Goal: Information Seeking & Learning: Find specific fact

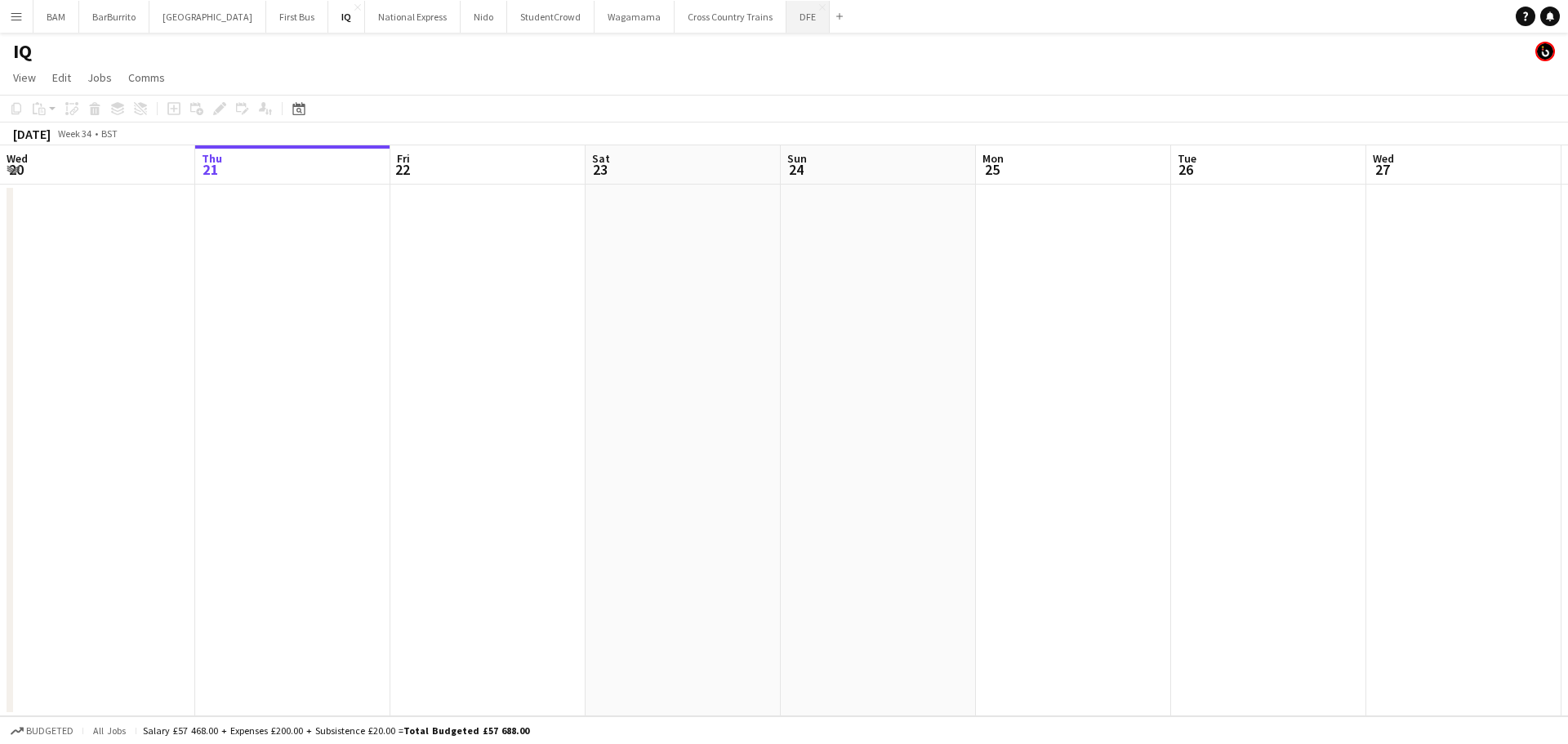
click at [786, 24] on button "DFE Close" at bounding box center [808, 17] width 43 height 32
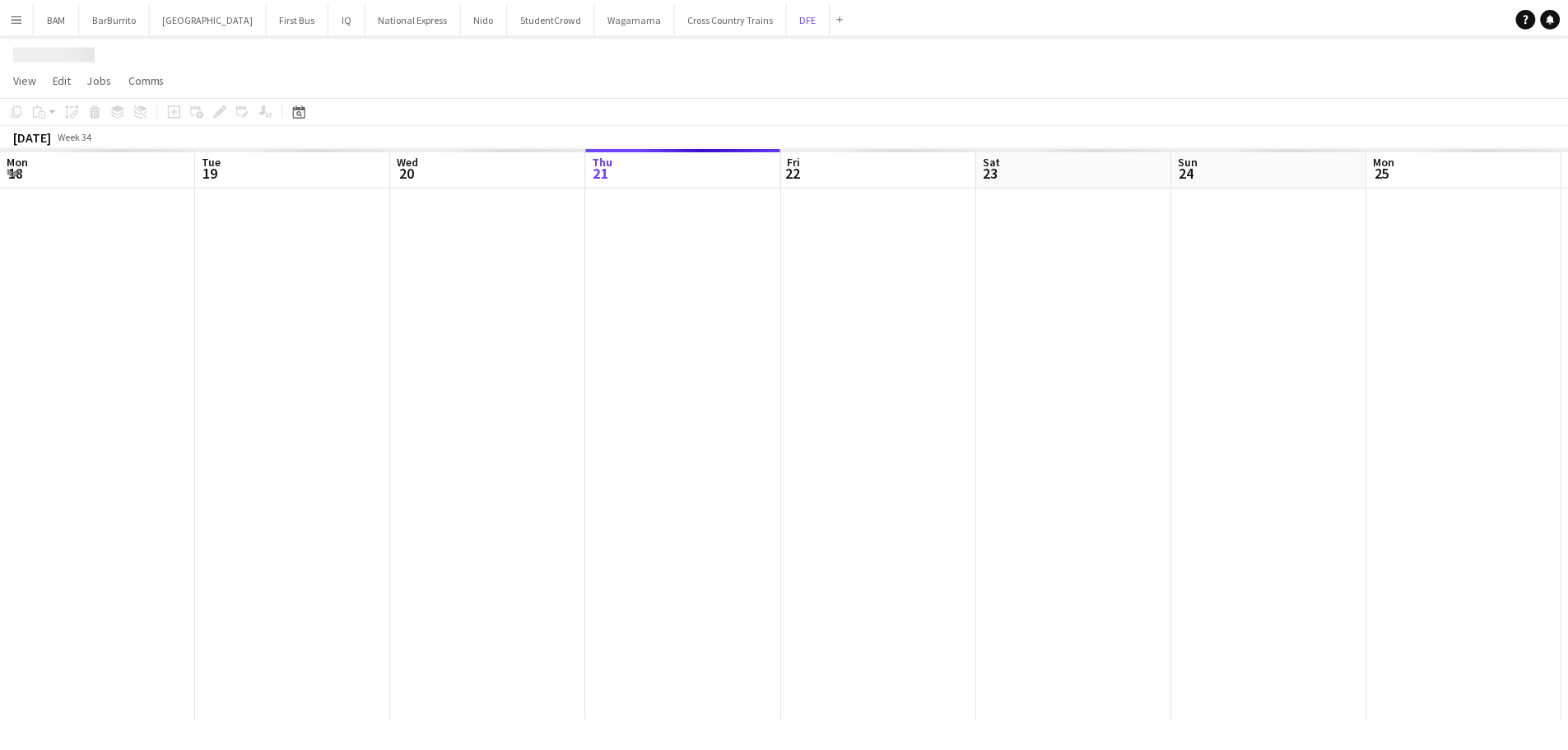
scroll to position [0, 394]
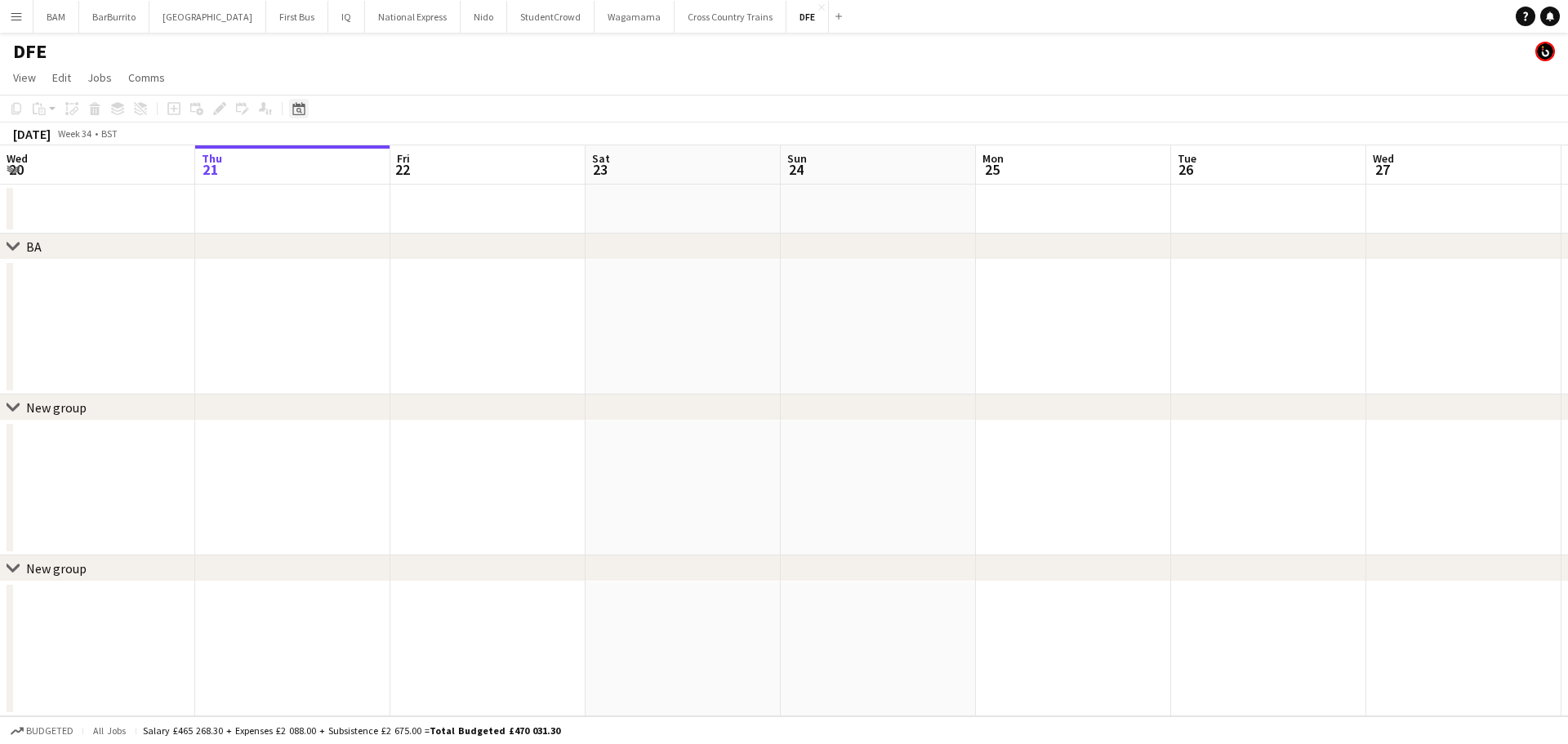
click at [297, 105] on icon at bounding box center [298, 109] width 12 height 13
click at [413, 169] on span "Previous month" at bounding box center [398, 164] width 32 height 32
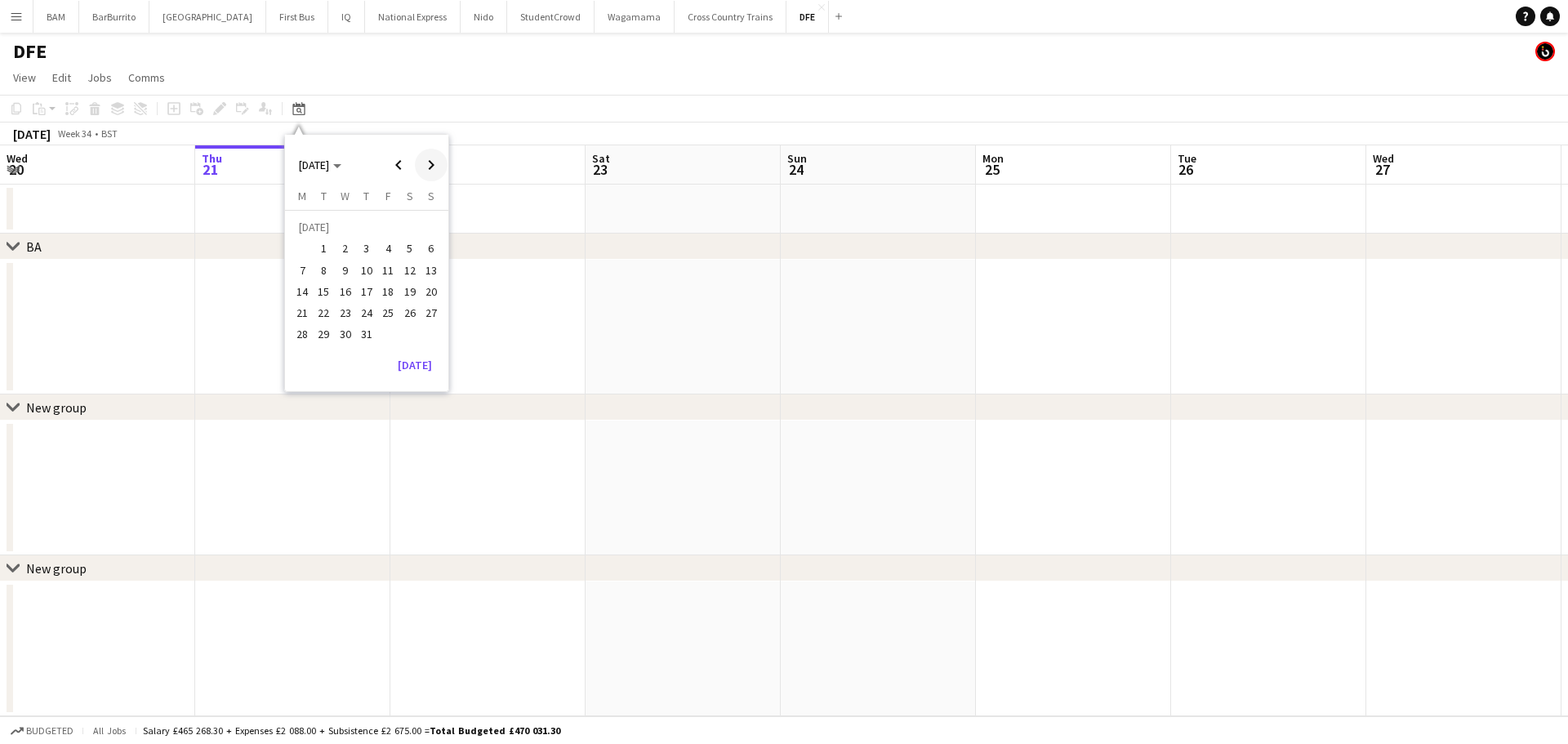
click at [434, 163] on span "Next month" at bounding box center [430, 164] width 32 height 32
click at [430, 163] on span "Next month" at bounding box center [430, 164] width 32 height 32
click at [327, 277] on span "9" at bounding box center [324, 270] width 19 height 19
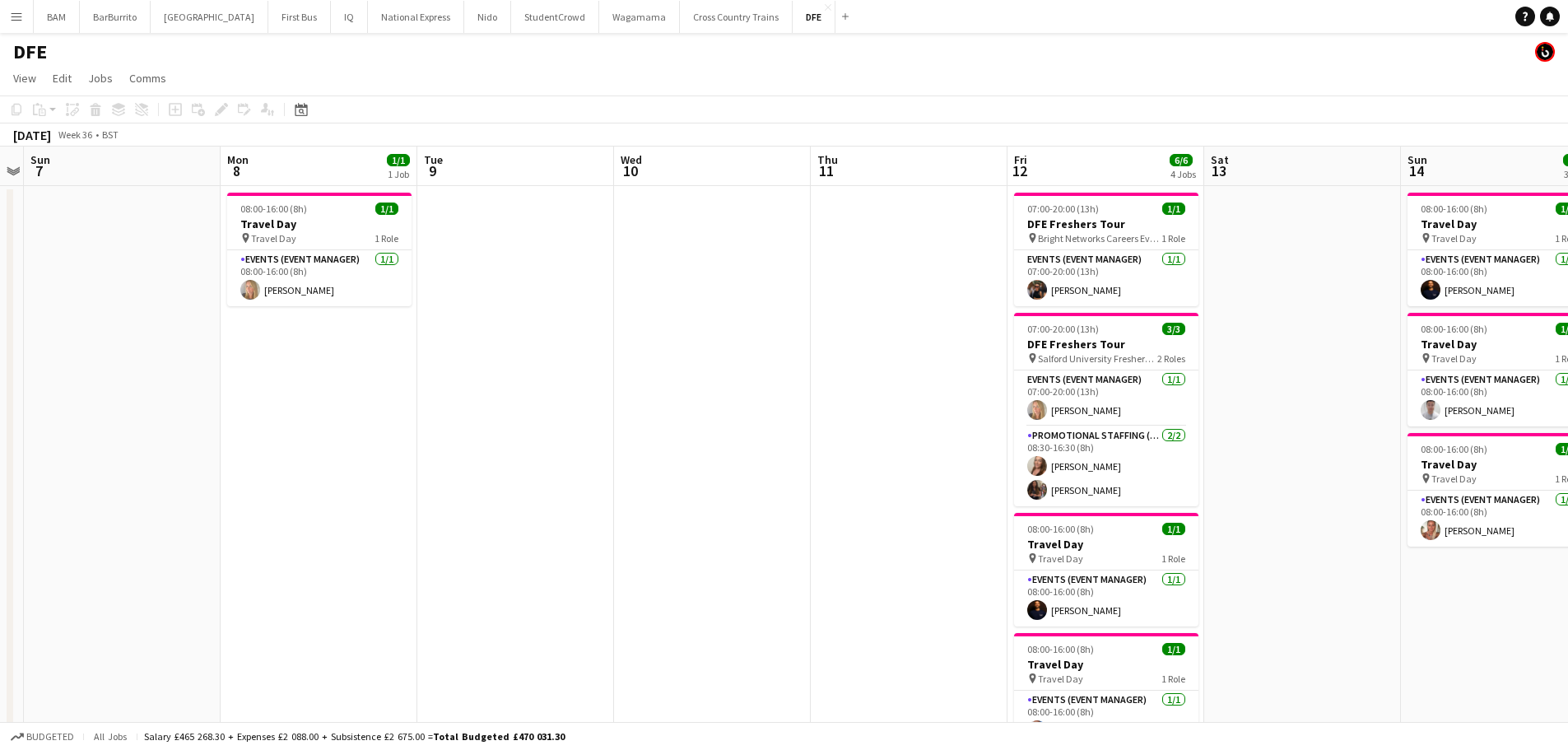
click at [22, 20] on app-icon "Menu" at bounding box center [17, 17] width 13 height 13
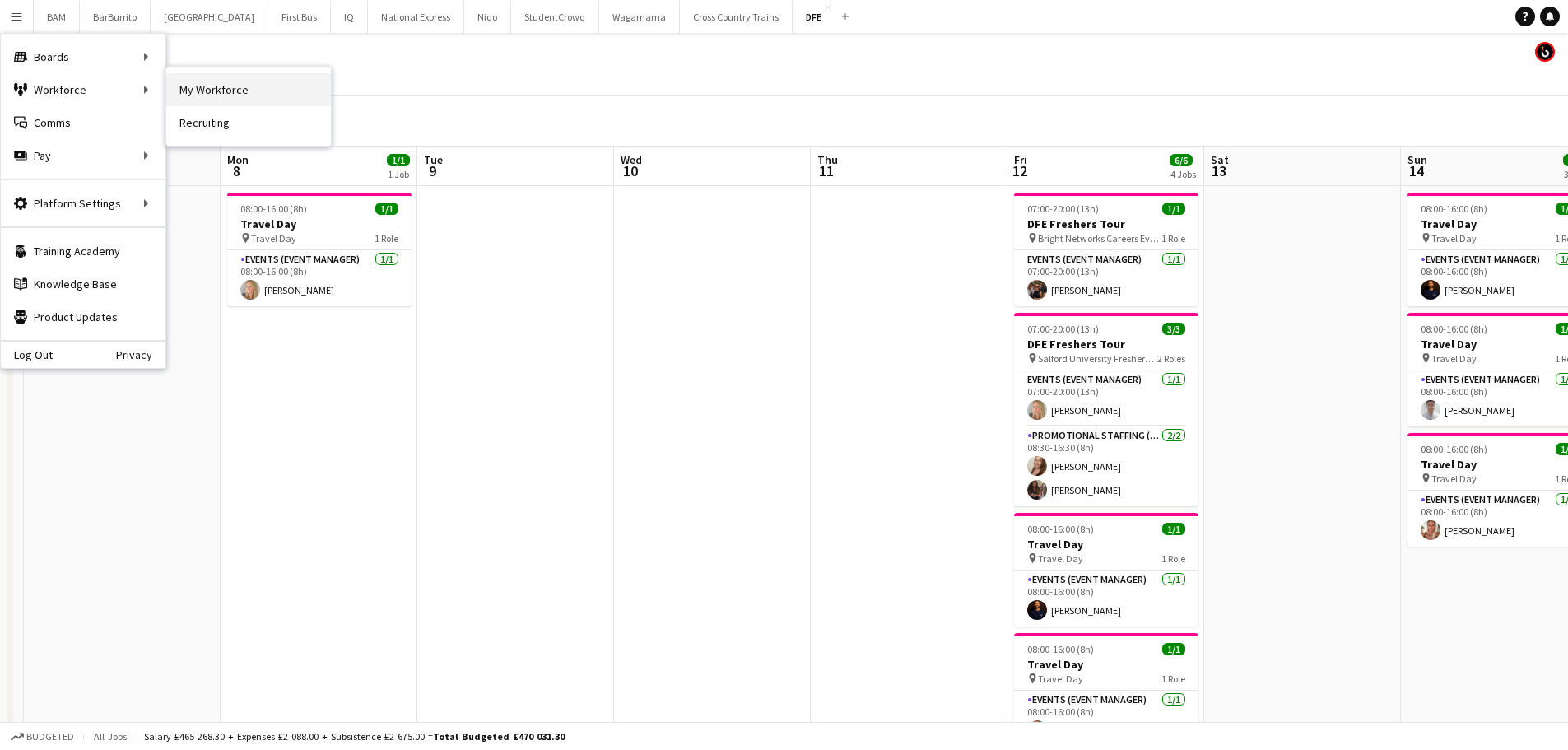
click at [237, 91] on link "My Workforce" at bounding box center [248, 89] width 164 height 33
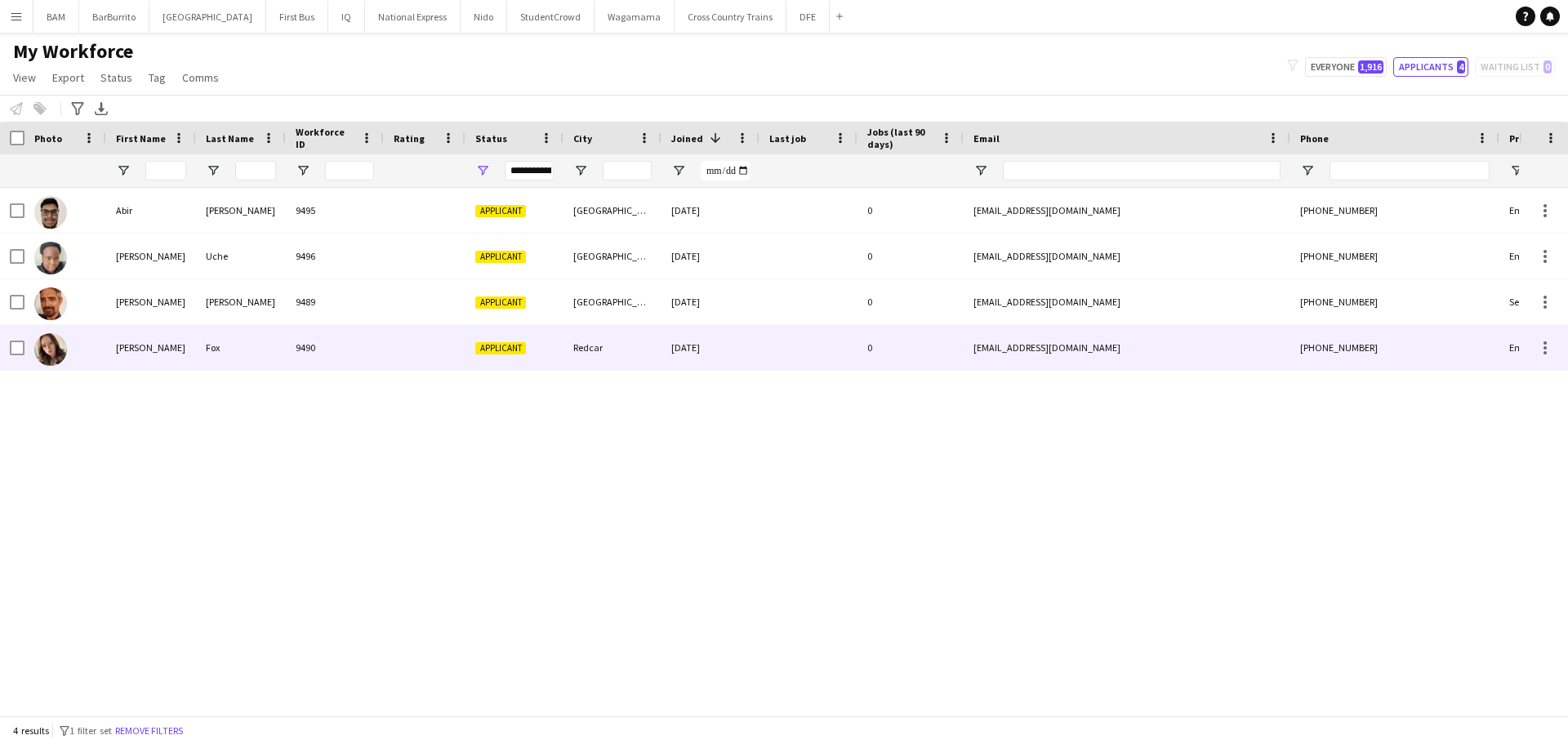
click at [548, 350] on div "Applicant" at bounding box center [514, 348] width 98 height 45
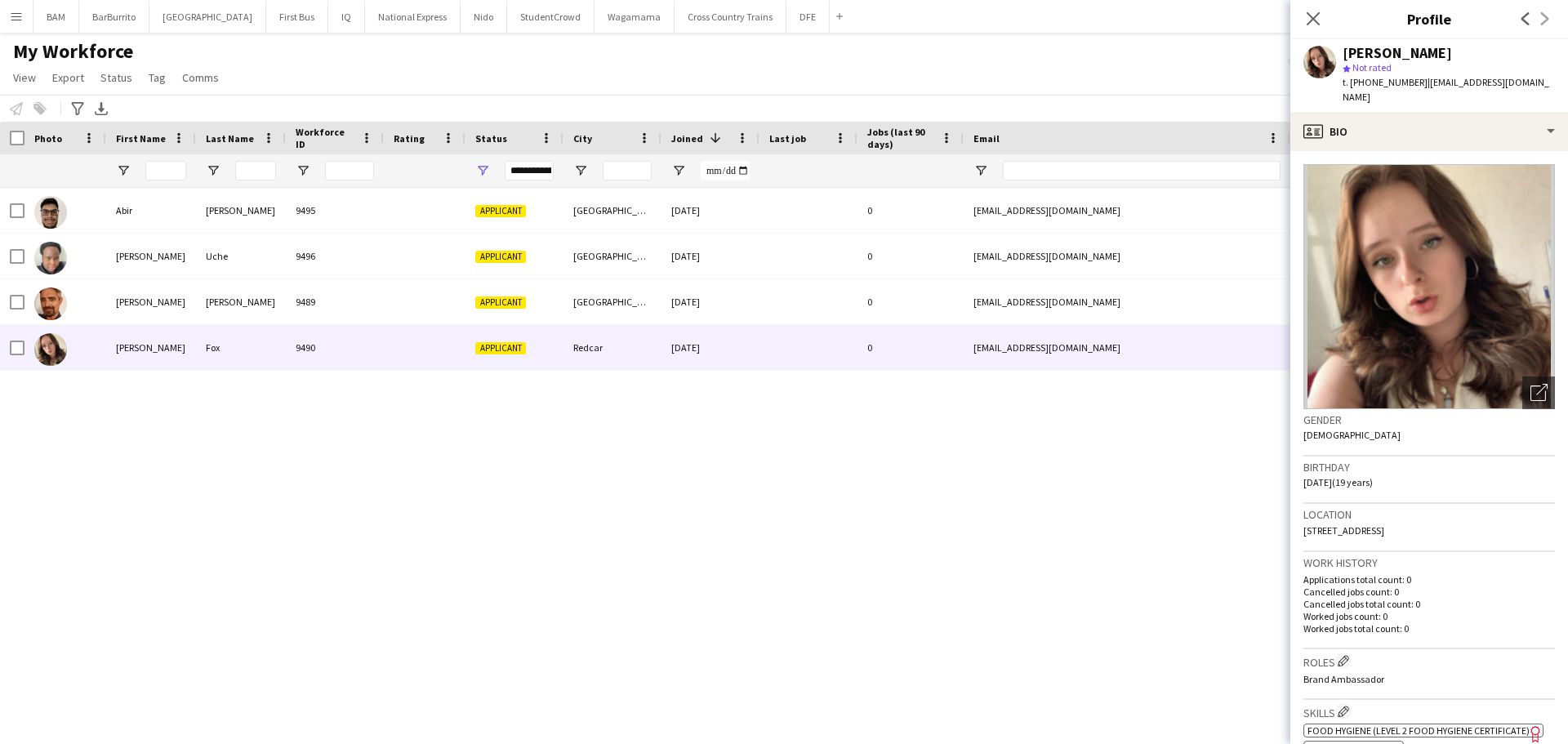
click at [579, 75] on div "My Workforce View Views Default view New view Update view Delete view Edit name…" at bounding box center [784, 67] width 1568 height 55
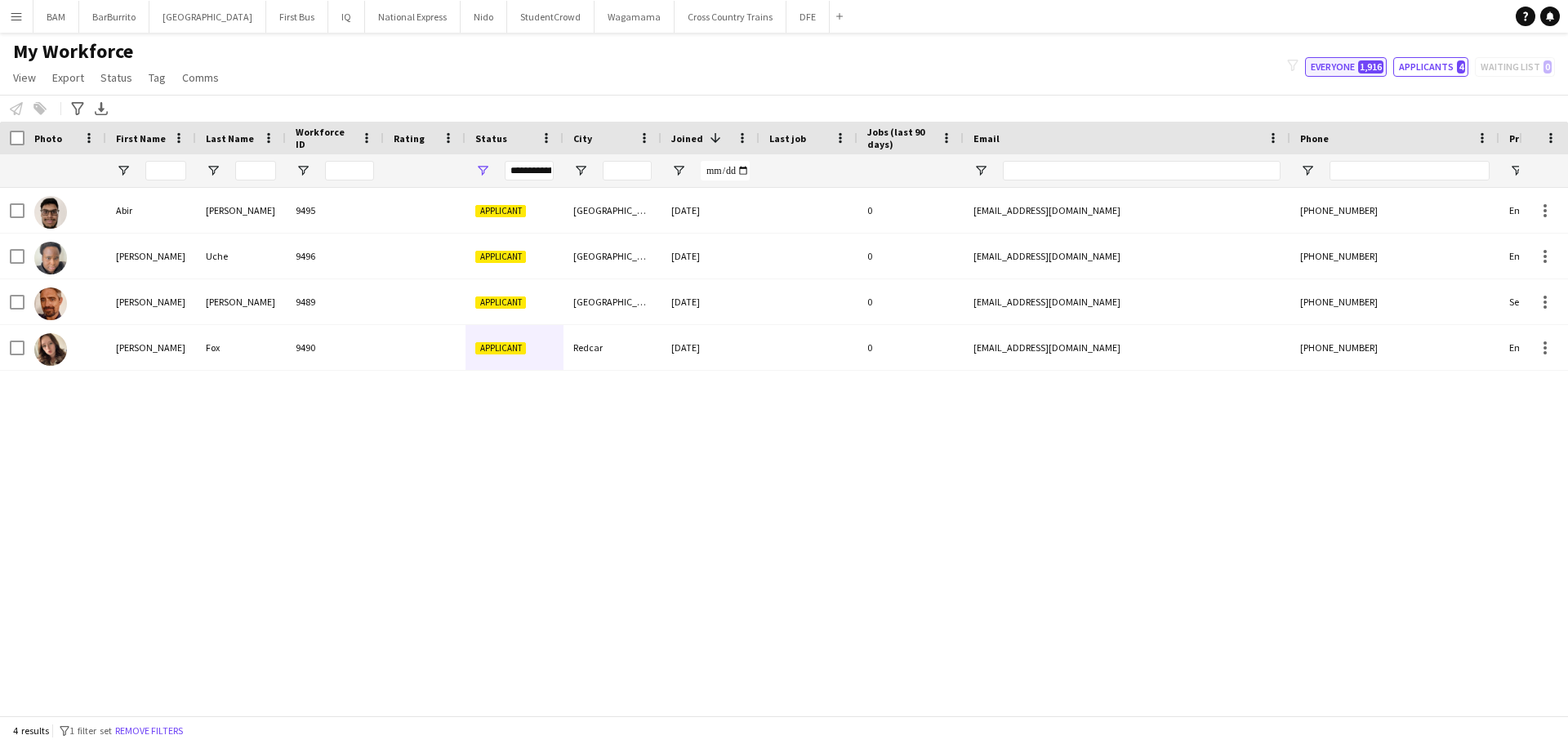
click at [1318, 68] on button "Everyone 1,916" at bounding box center [1346, 66] width 82 height 19
type input "**********"
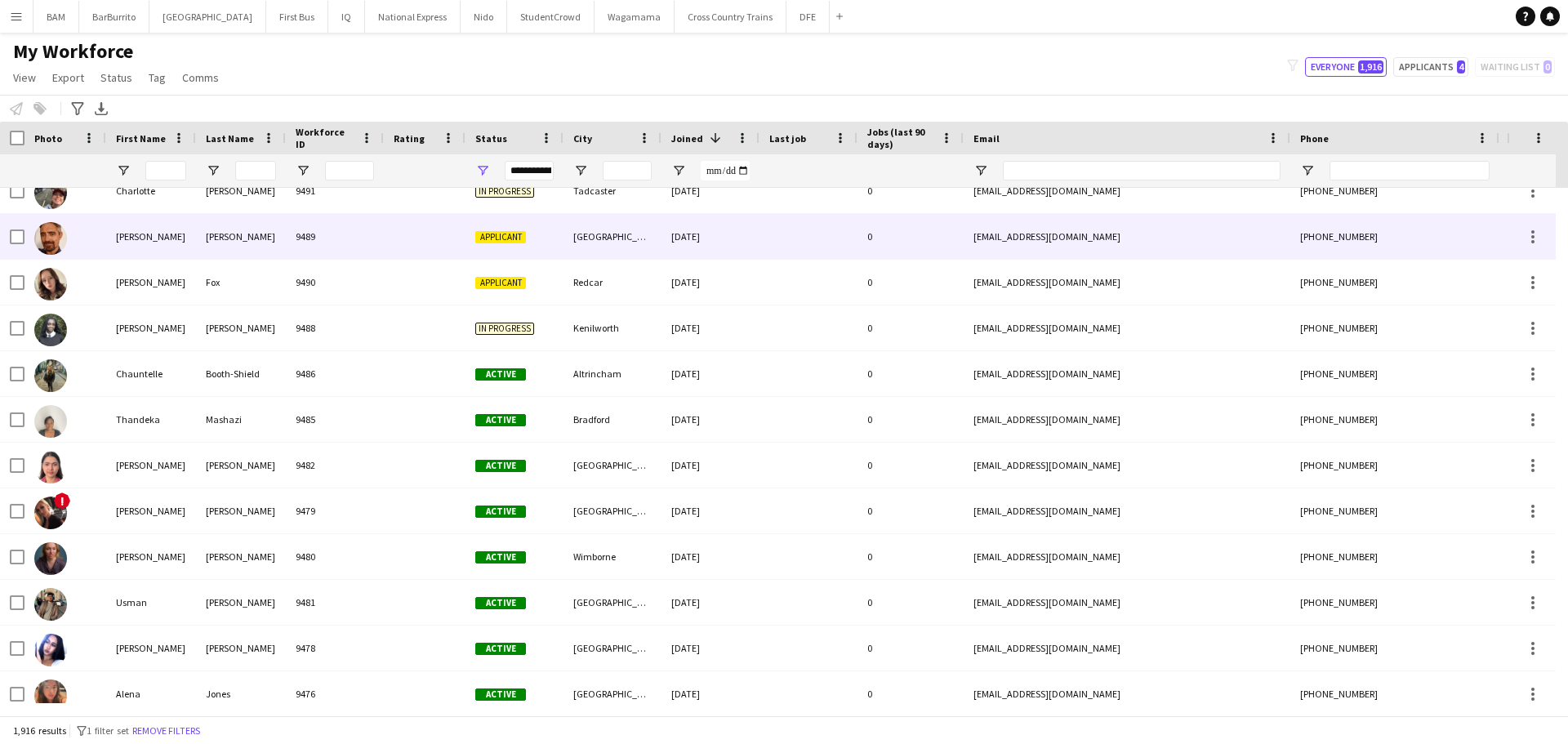
scroll to position [408, 0]
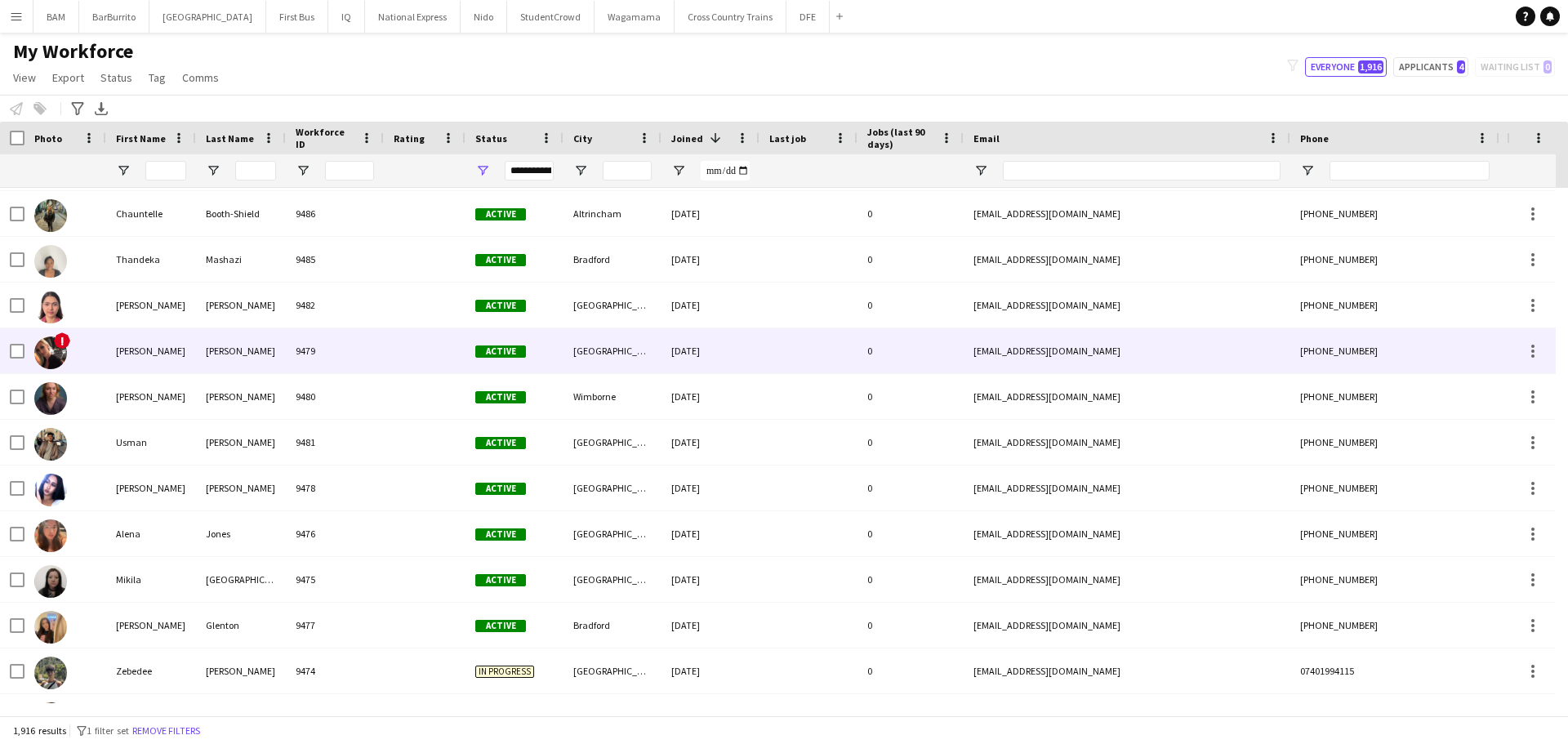
click at [647, 366] on div "[GEOGRAPHIC_DATA]" at bounding box center [612, 350] width 98 height 45
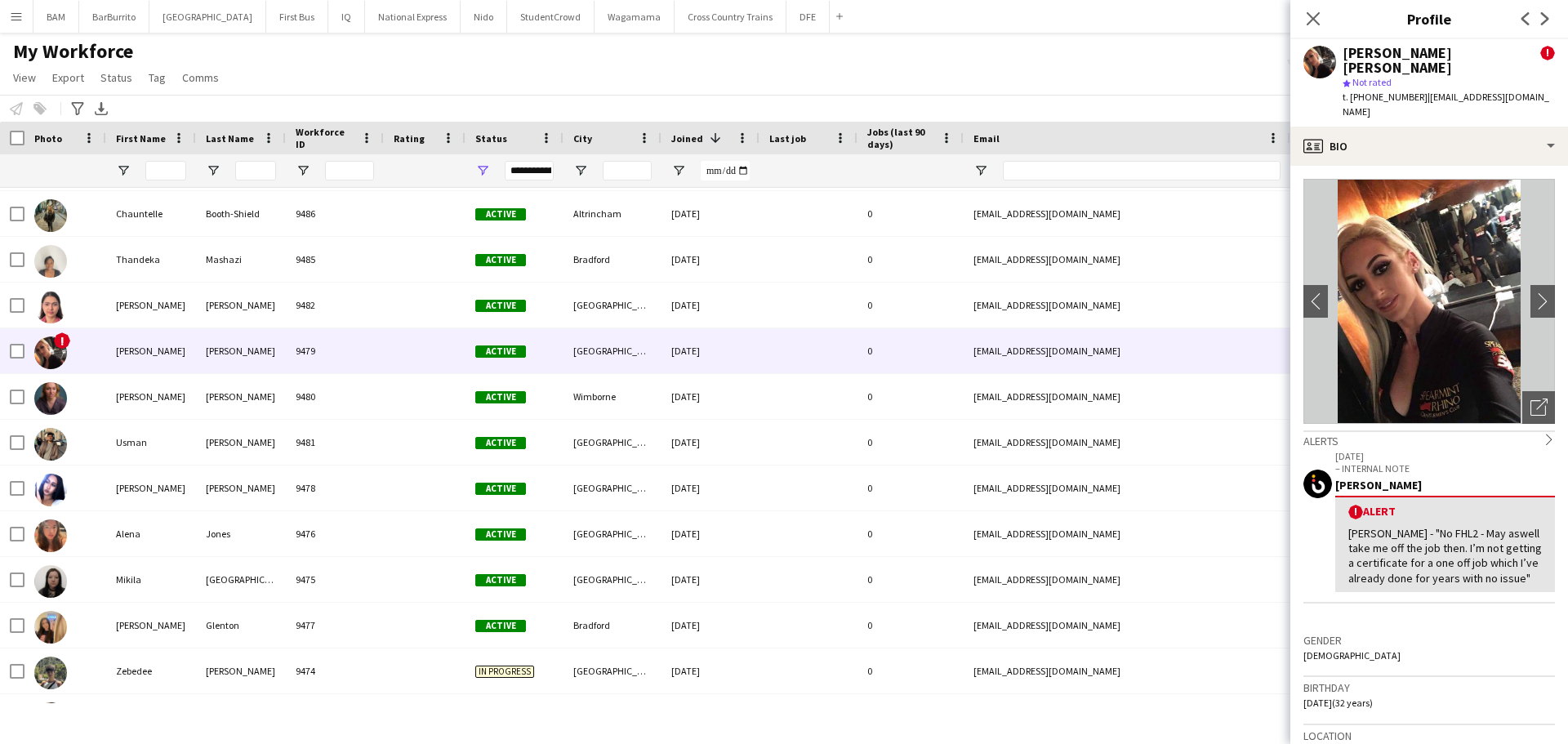
scroll to position [163, 0]
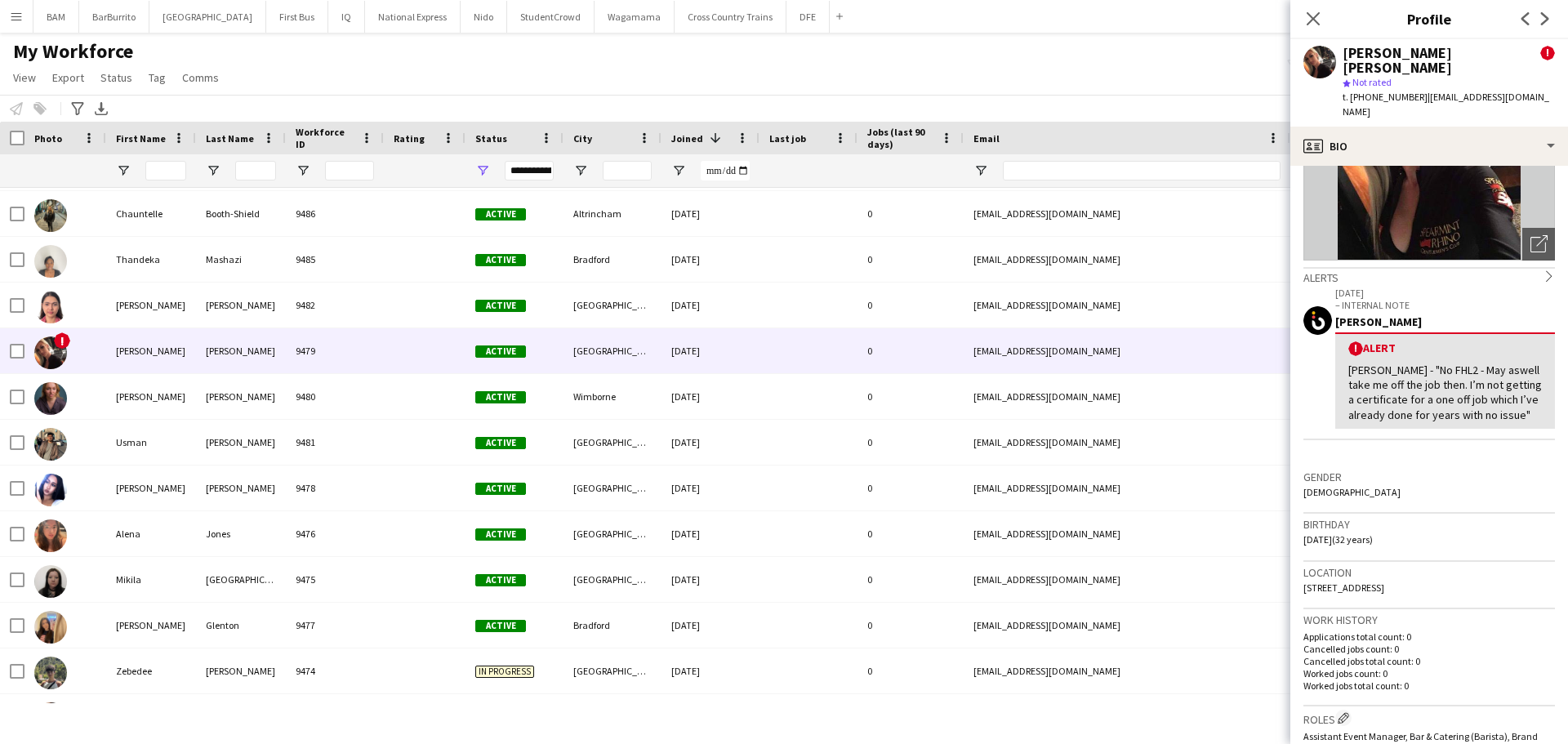
click at [1311, 18] on icon "Close pop-in" at bounding box center [1314, 18] width 13 height 13
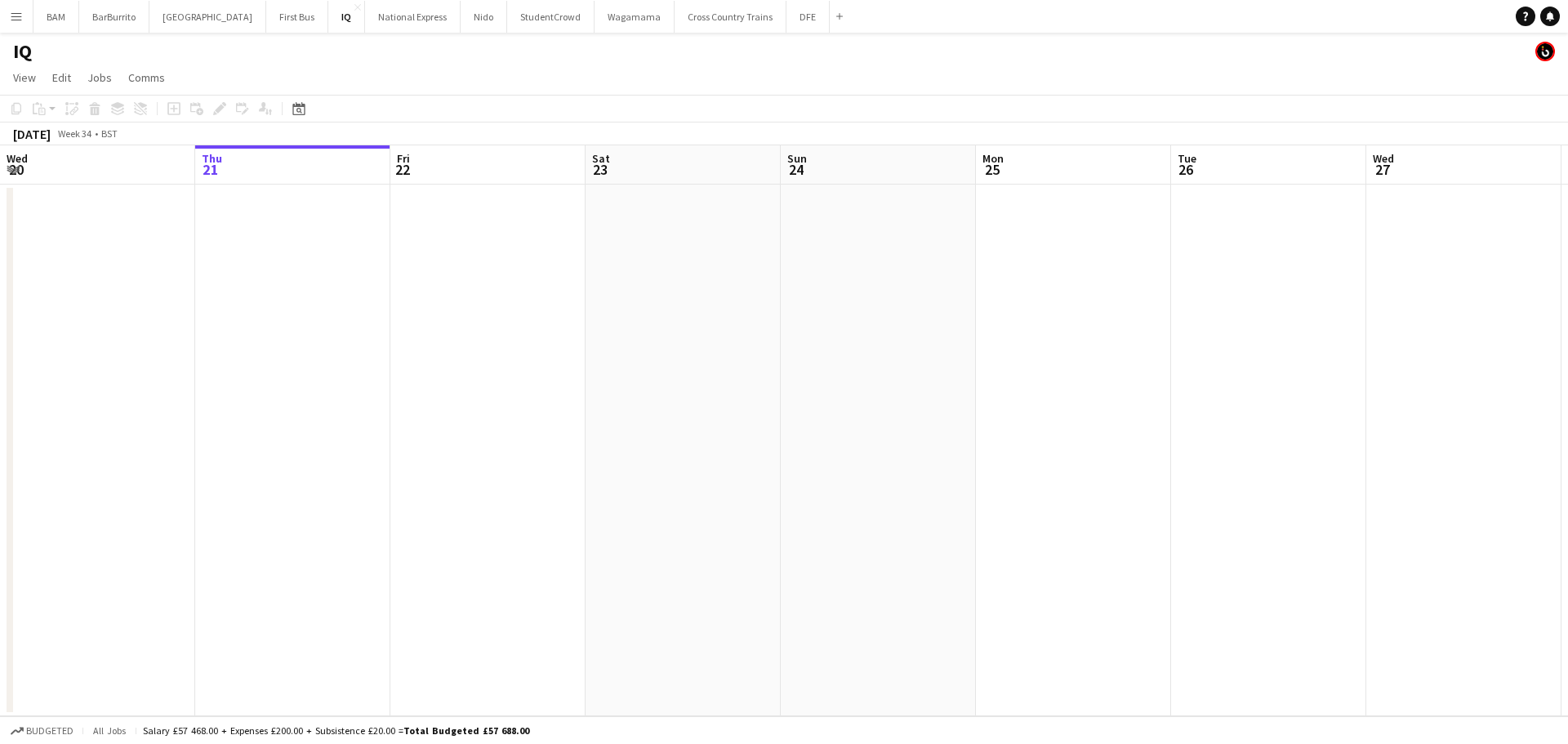
click at [17, 11] on app-icon "Menu" at bounding box center [17, 17] width 13 height 13
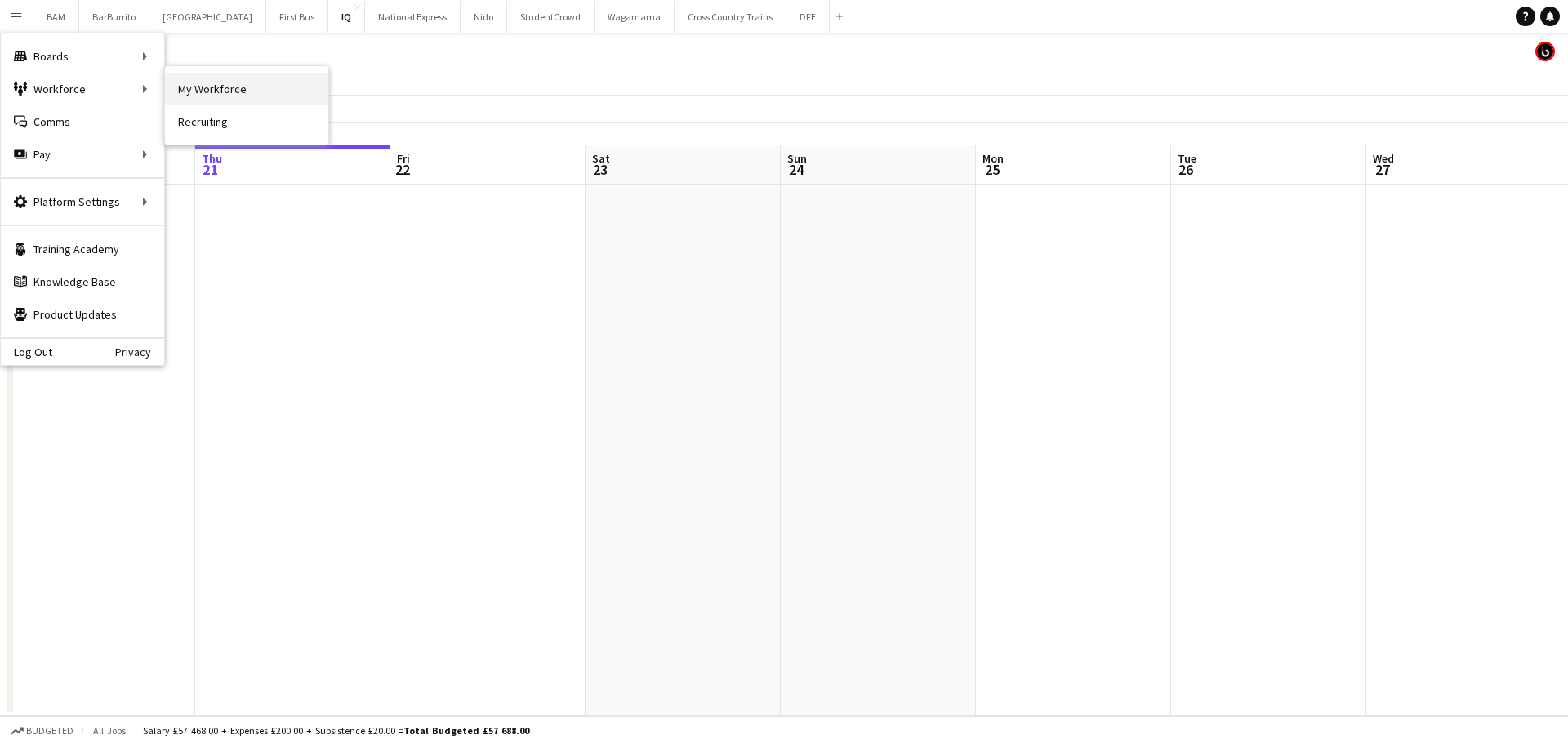
click at [200, 91] on link "My Workforce" at bounding box center [246, 89] width 163 height 32
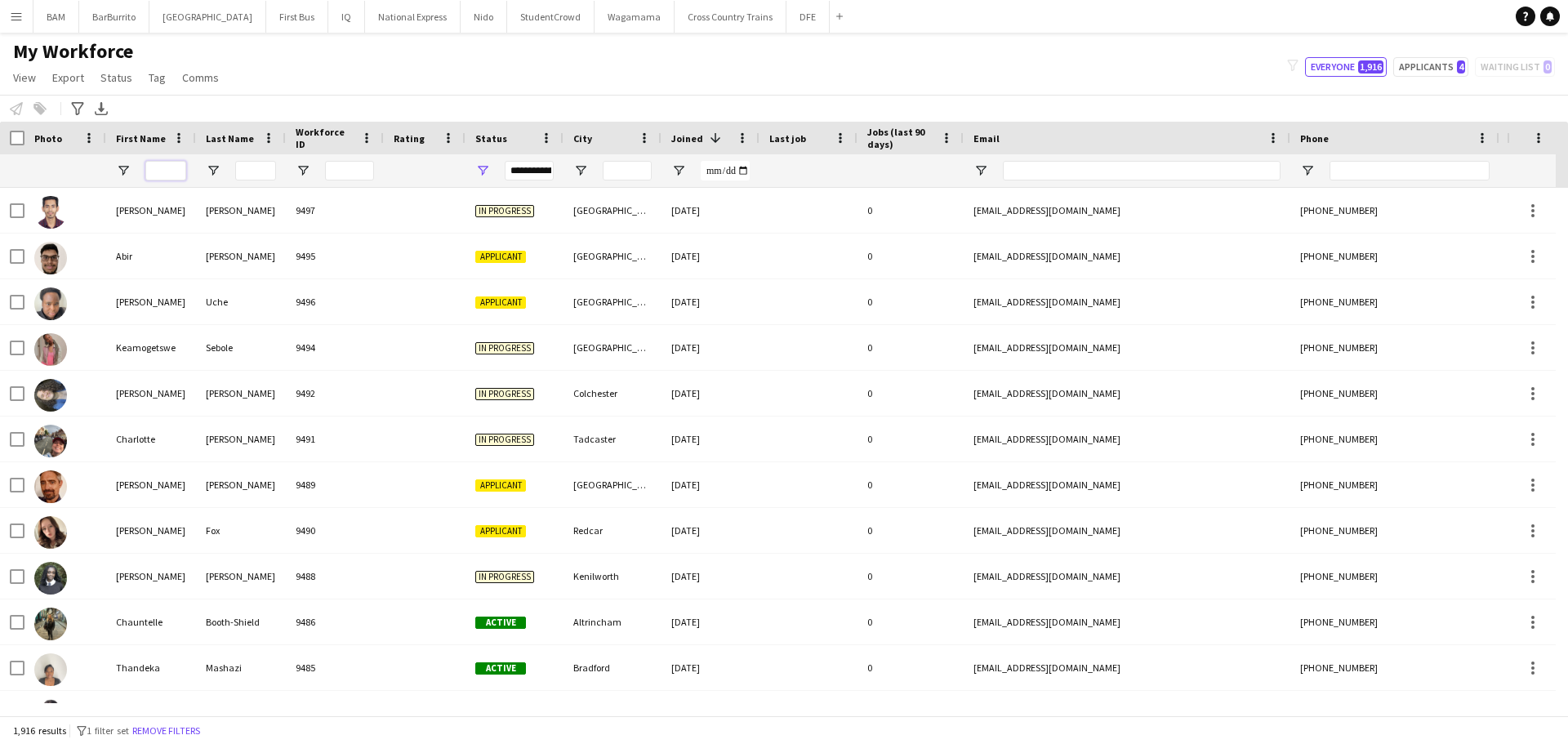
click at [159, 169] on input "First Name Filter Input" at bounding box center [166, 171] width 41 height 19
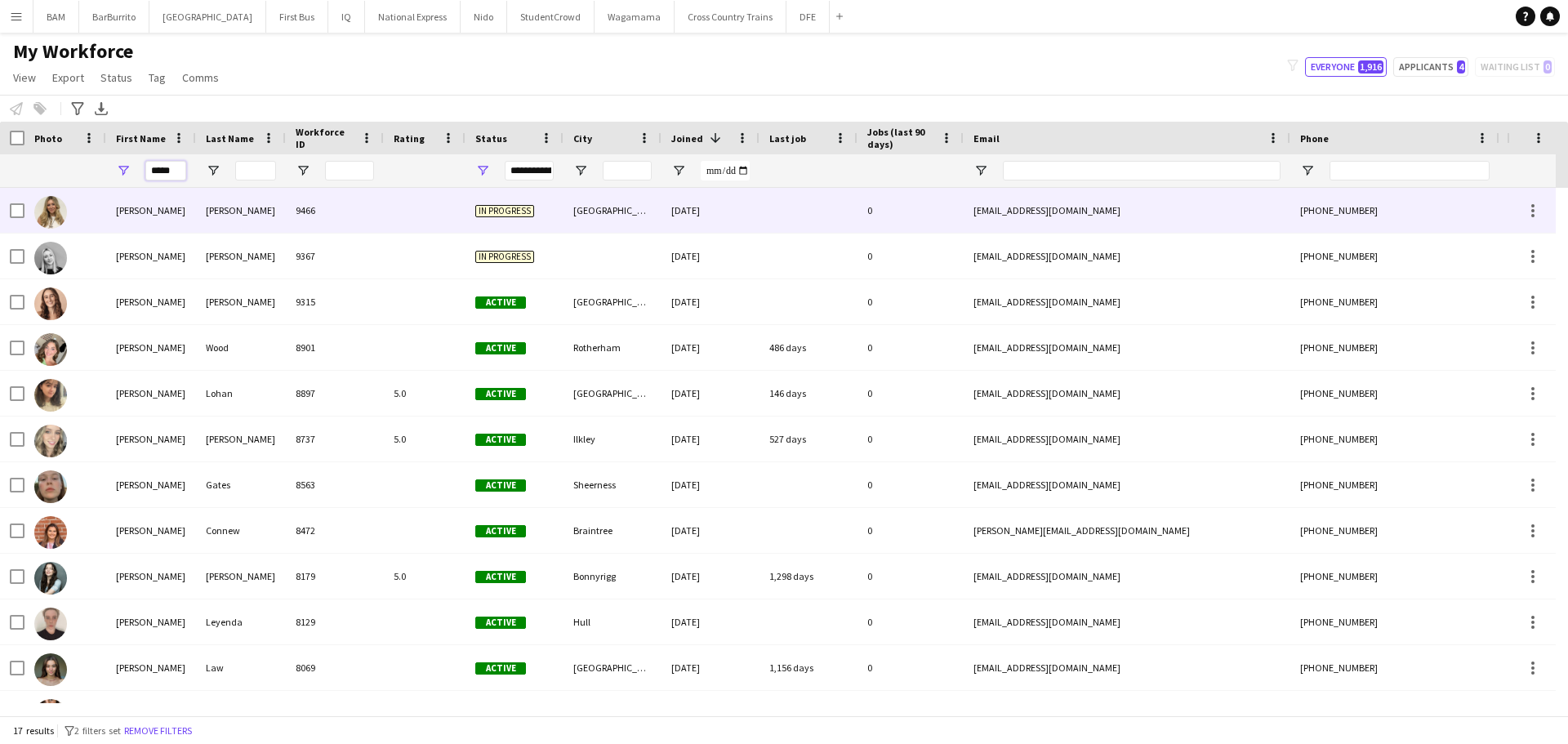
type input "*****"
click at [370, 216] on div "9466" at bounding box center [335, 210] width 98 height 45
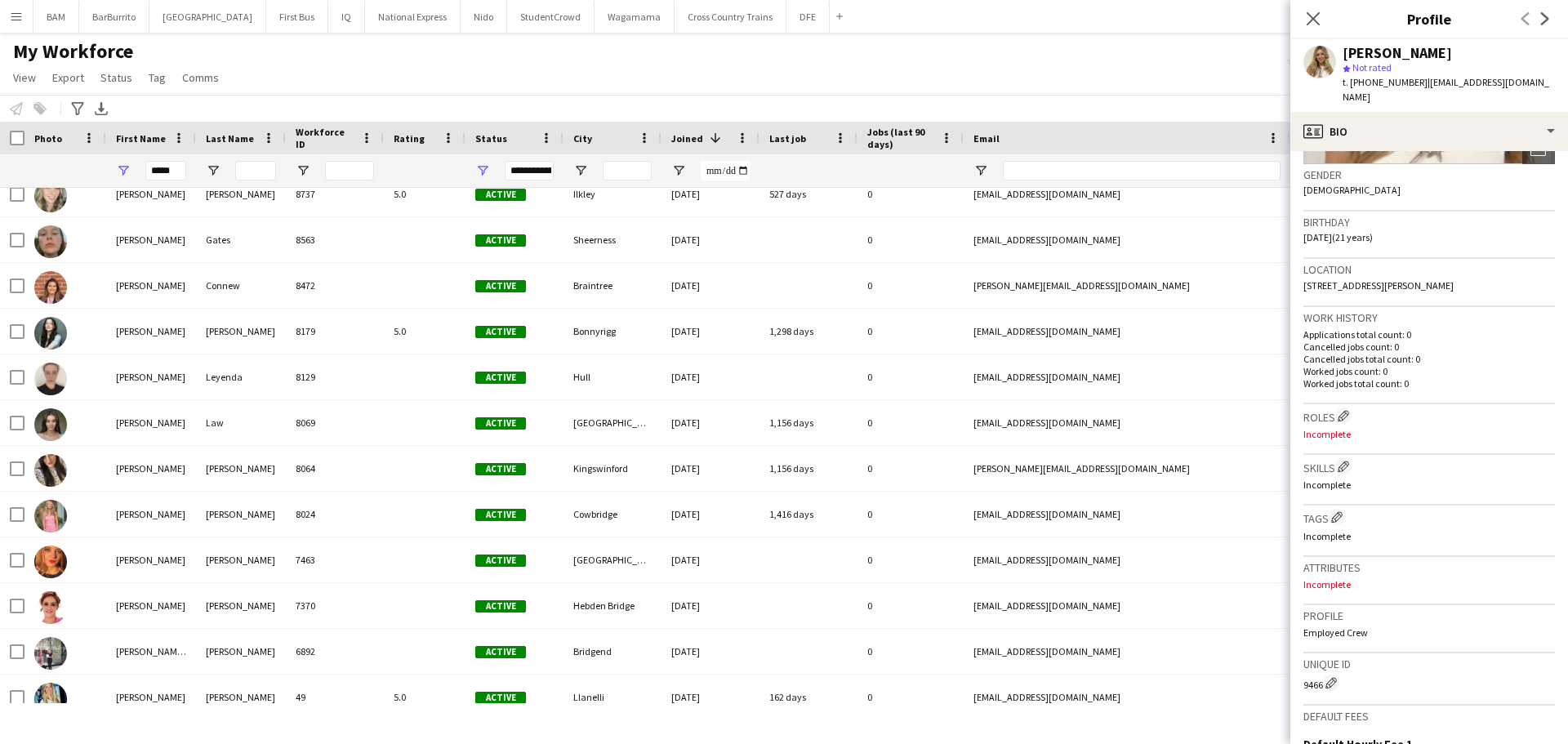
scroll to position [326, 0]
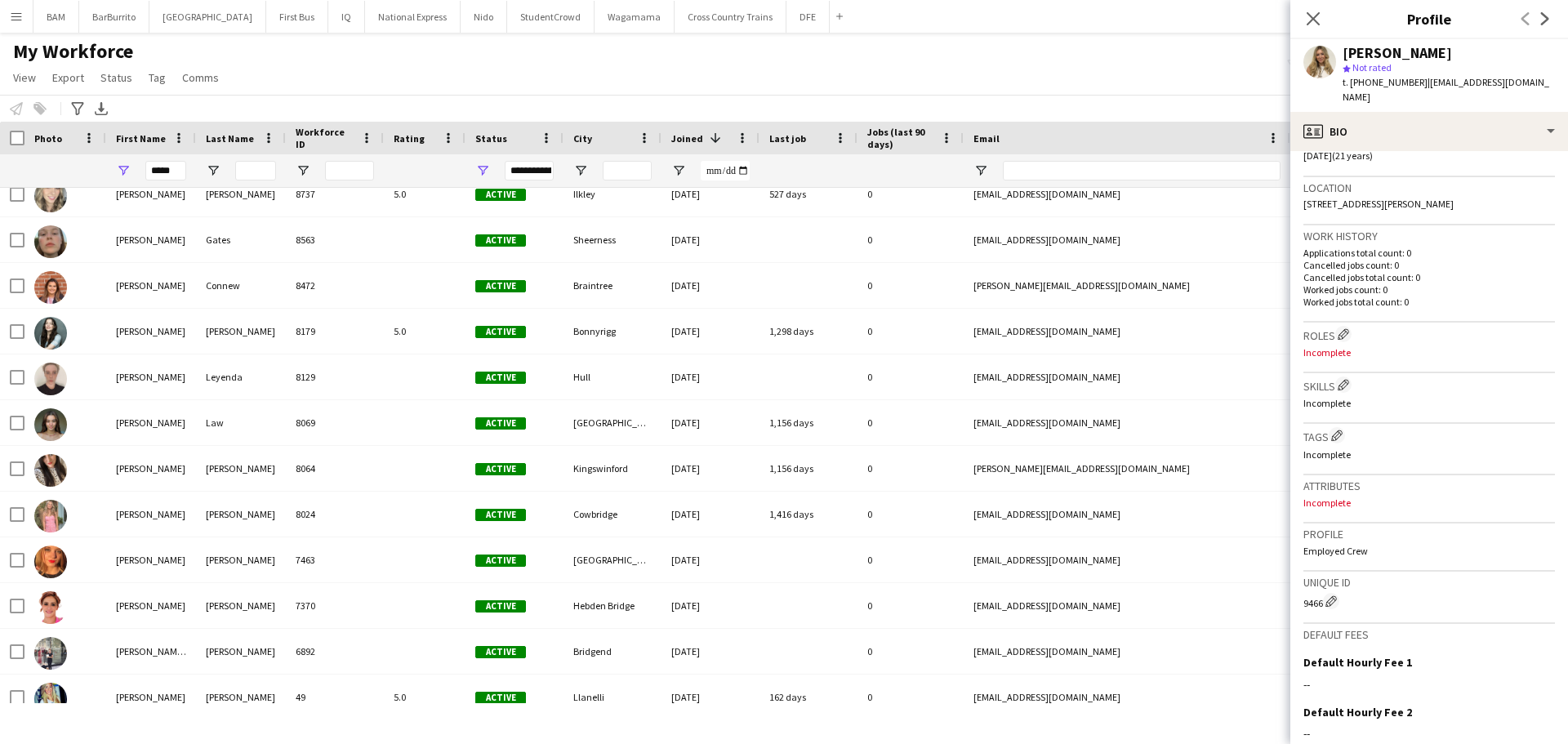
click at [1302, 18] on div "Close pop-in" at bounding box center [1314, 18] width 46 height 38
click at [1304, 23] on app-icon "Close pop-in" at bounding box center [1314, 19] width 24 height 24
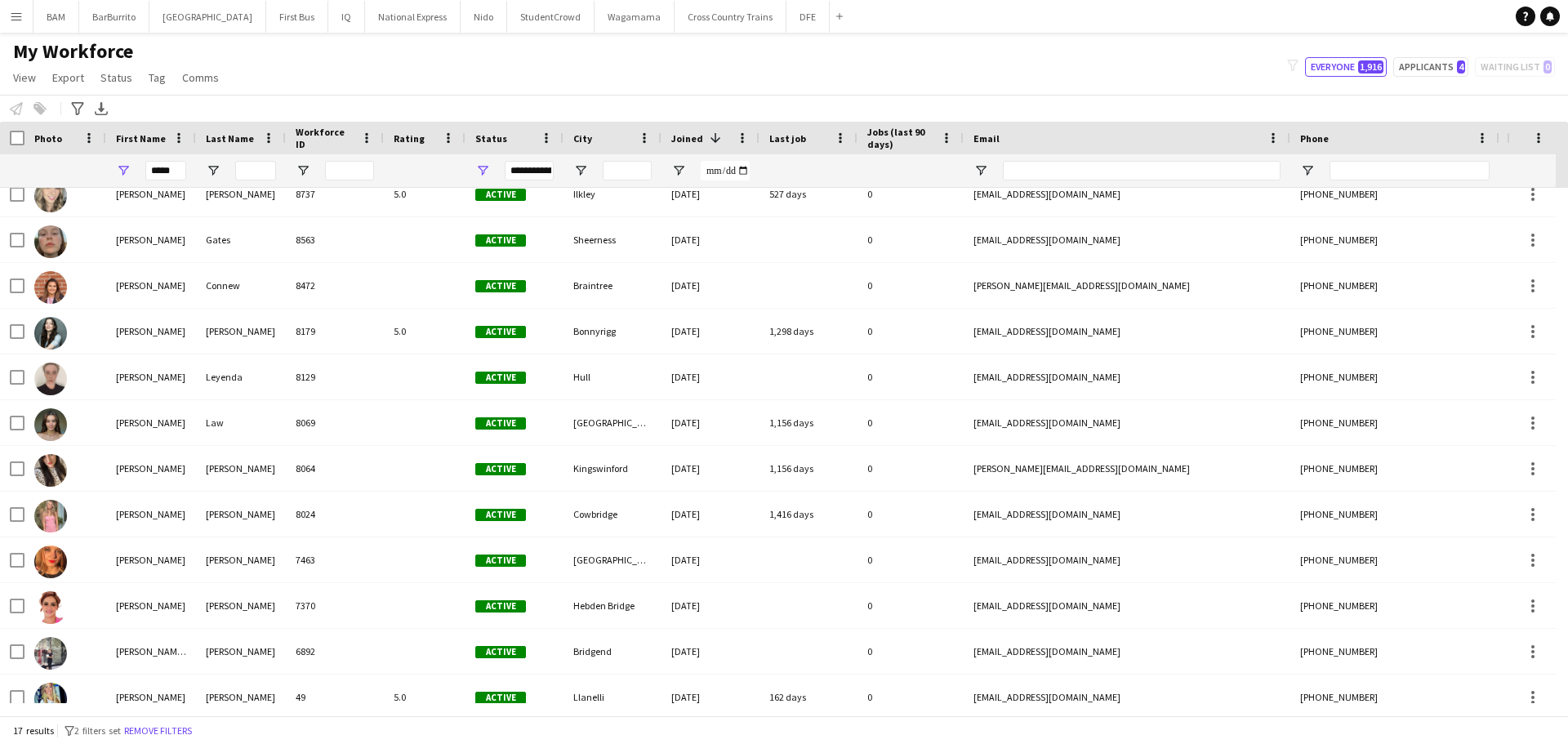
click at [563, 81] on div "My Workforce View Views Default view New view Update view Delete view Edit name…" at bounding box center [784, 67] width 1568 height 55
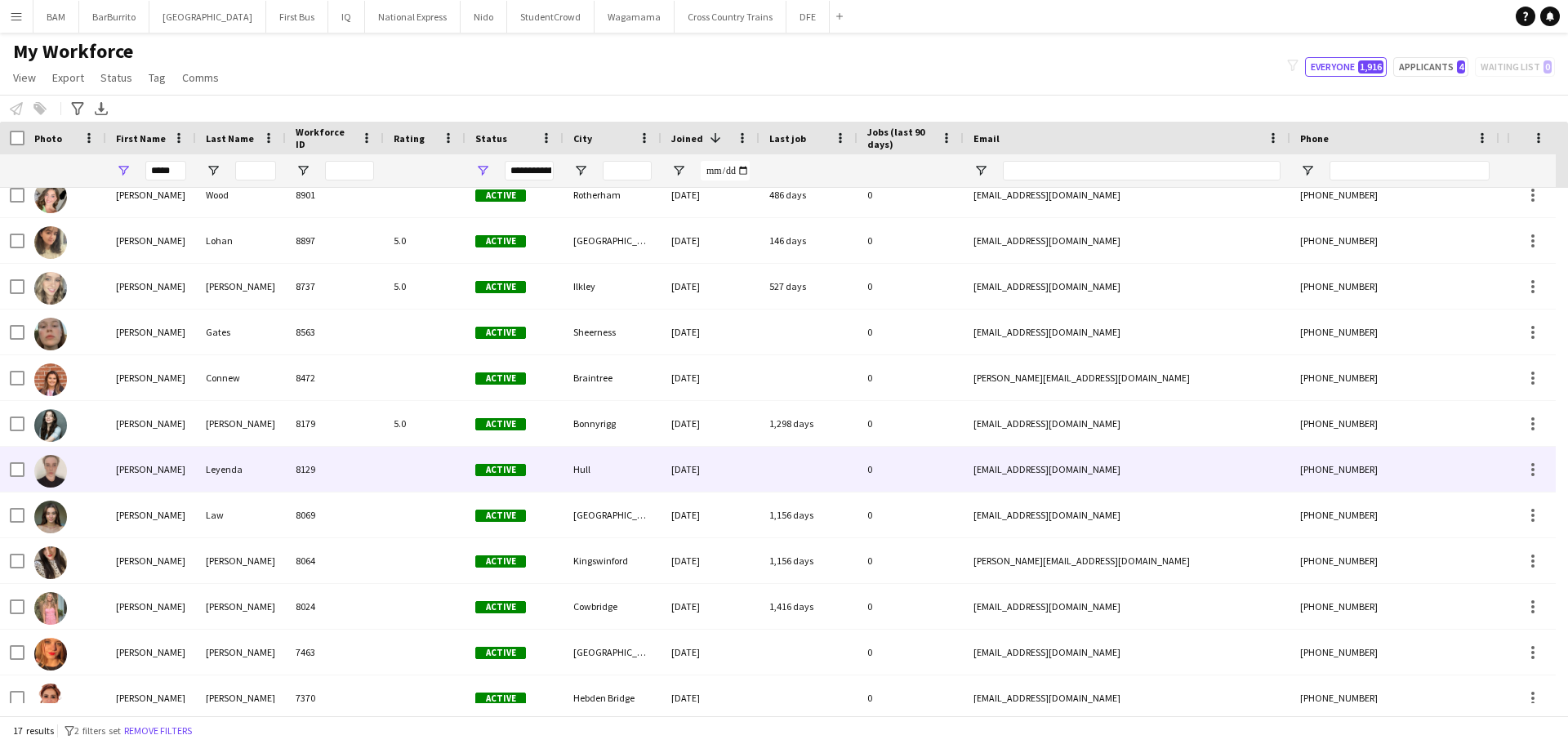
scroll to position [0, 0]
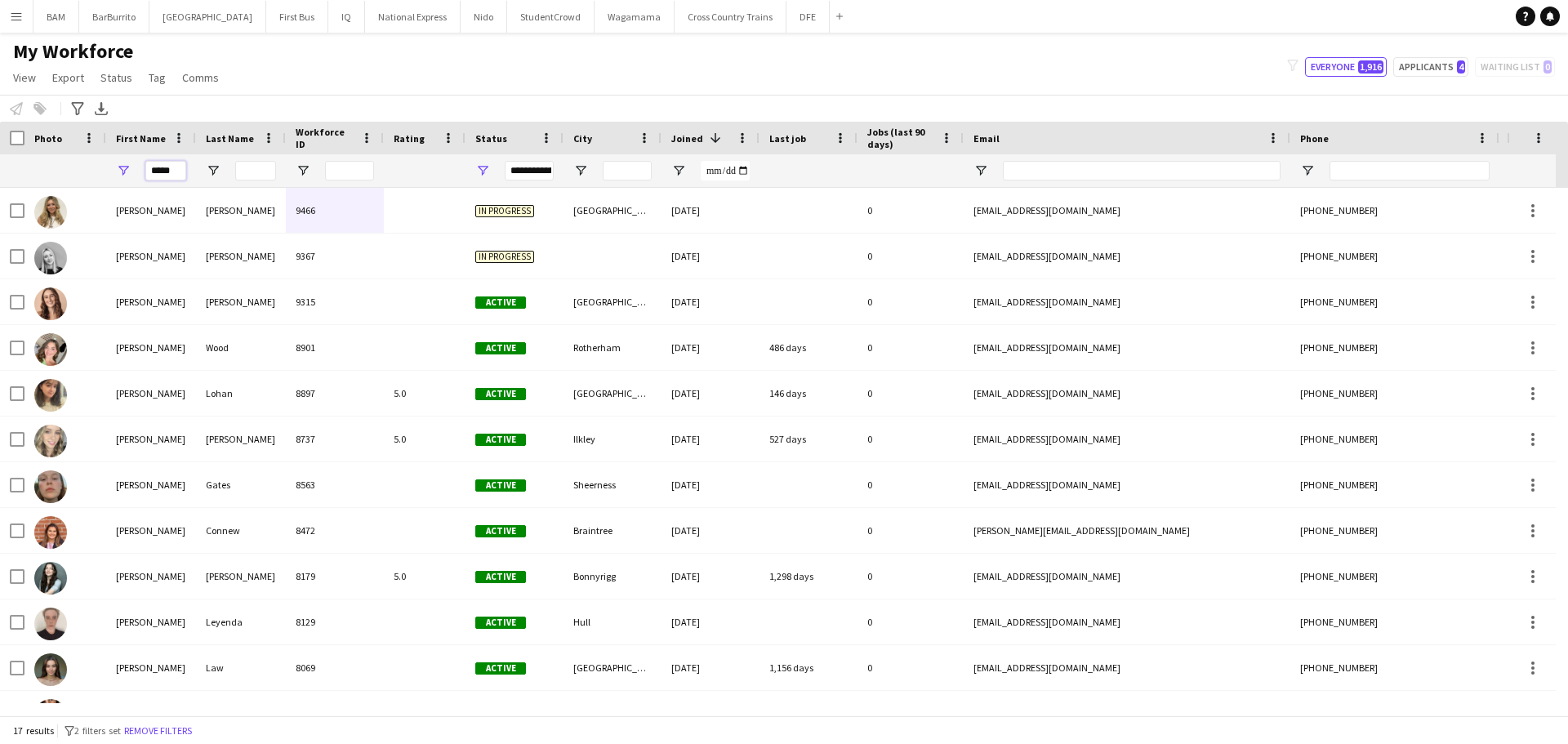
drag, startPoint x: 179, startPoint y: 169, endPoint x: 118, endPoint y: 173, distance: 61.1
click at [118, 173] on div "*****" at bounding box center [150, 170] width 89 height 32
type input "******"
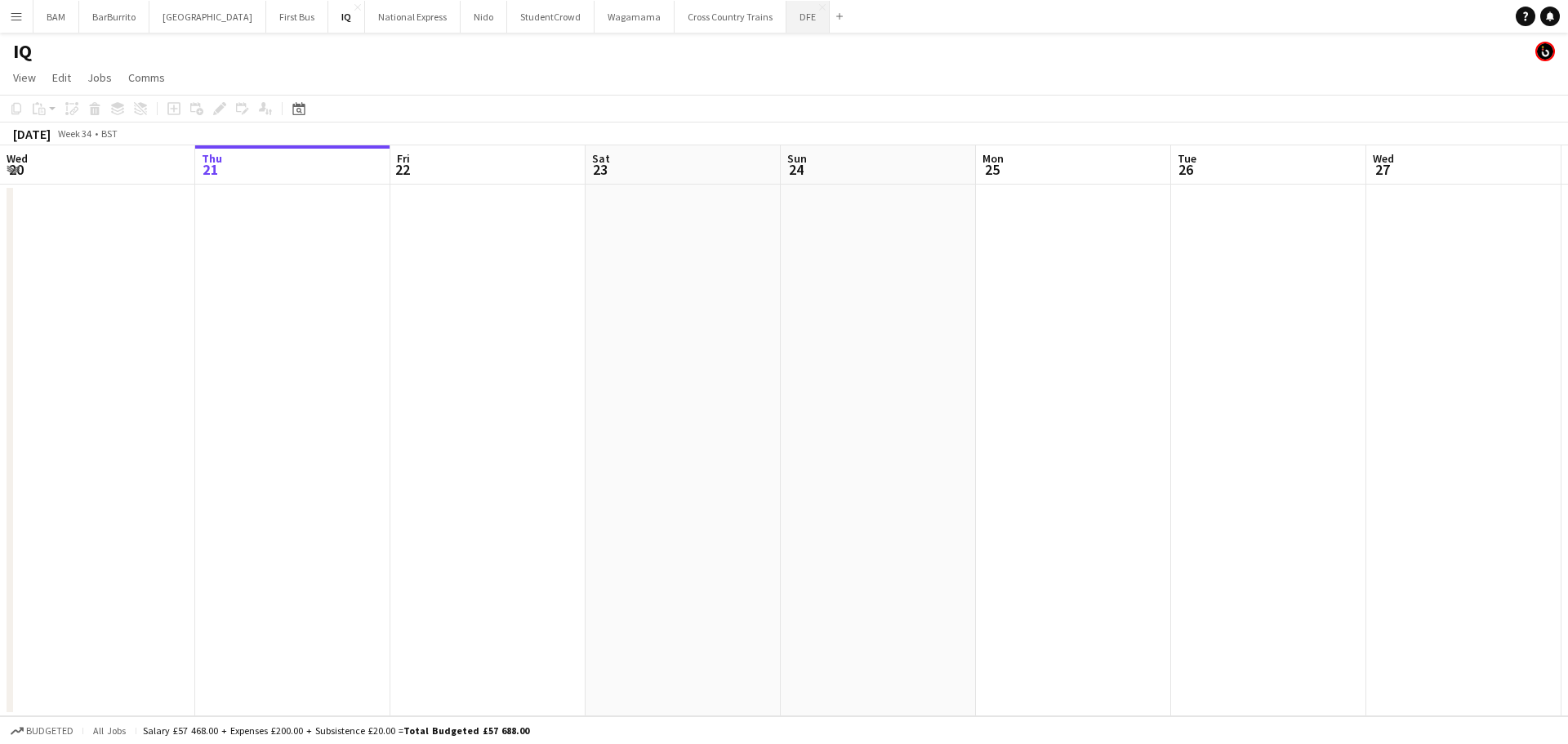
click at [786, 18] on button "DFE Close" at bounding box center [808, 17] width 43 height 32
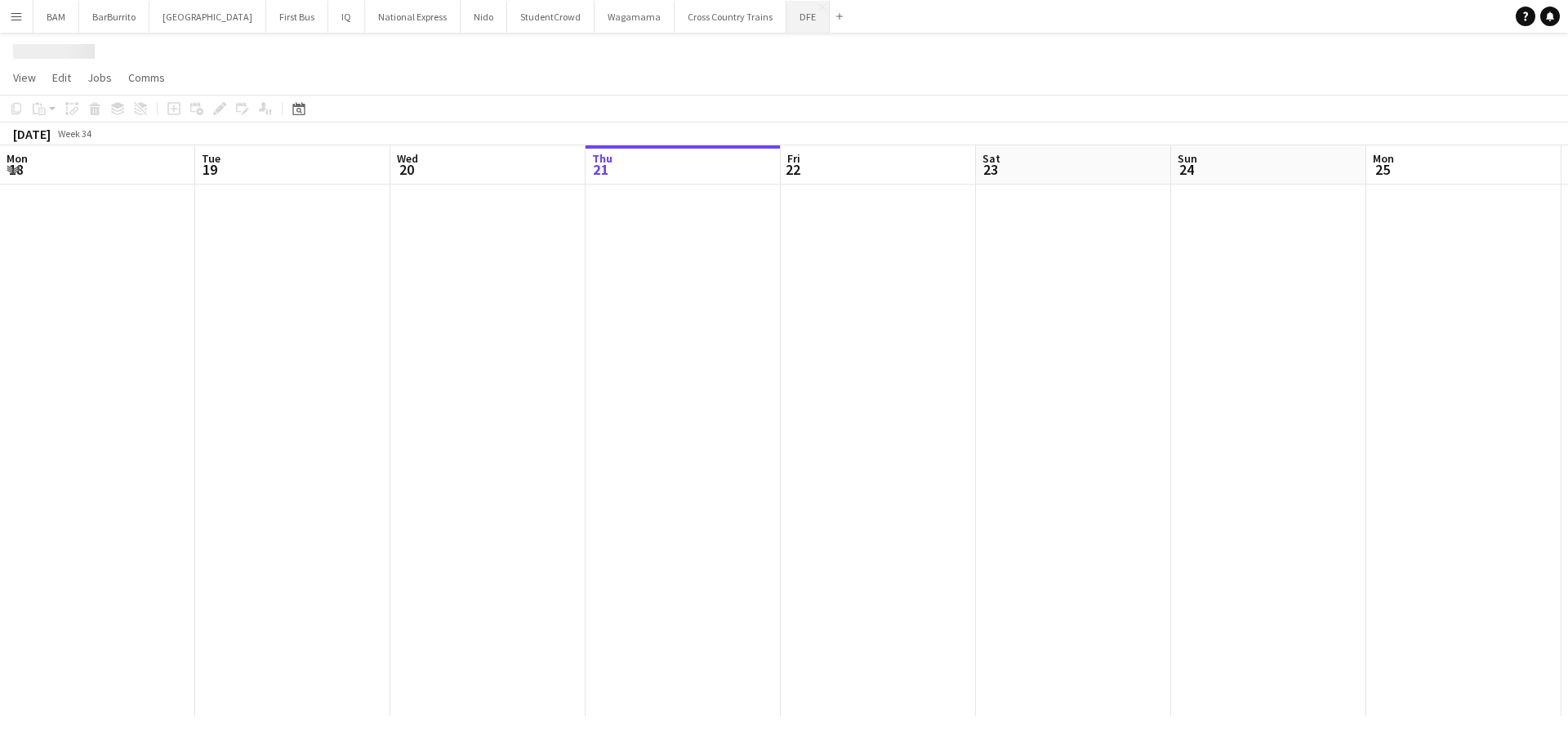
scroll to position [0, 391]
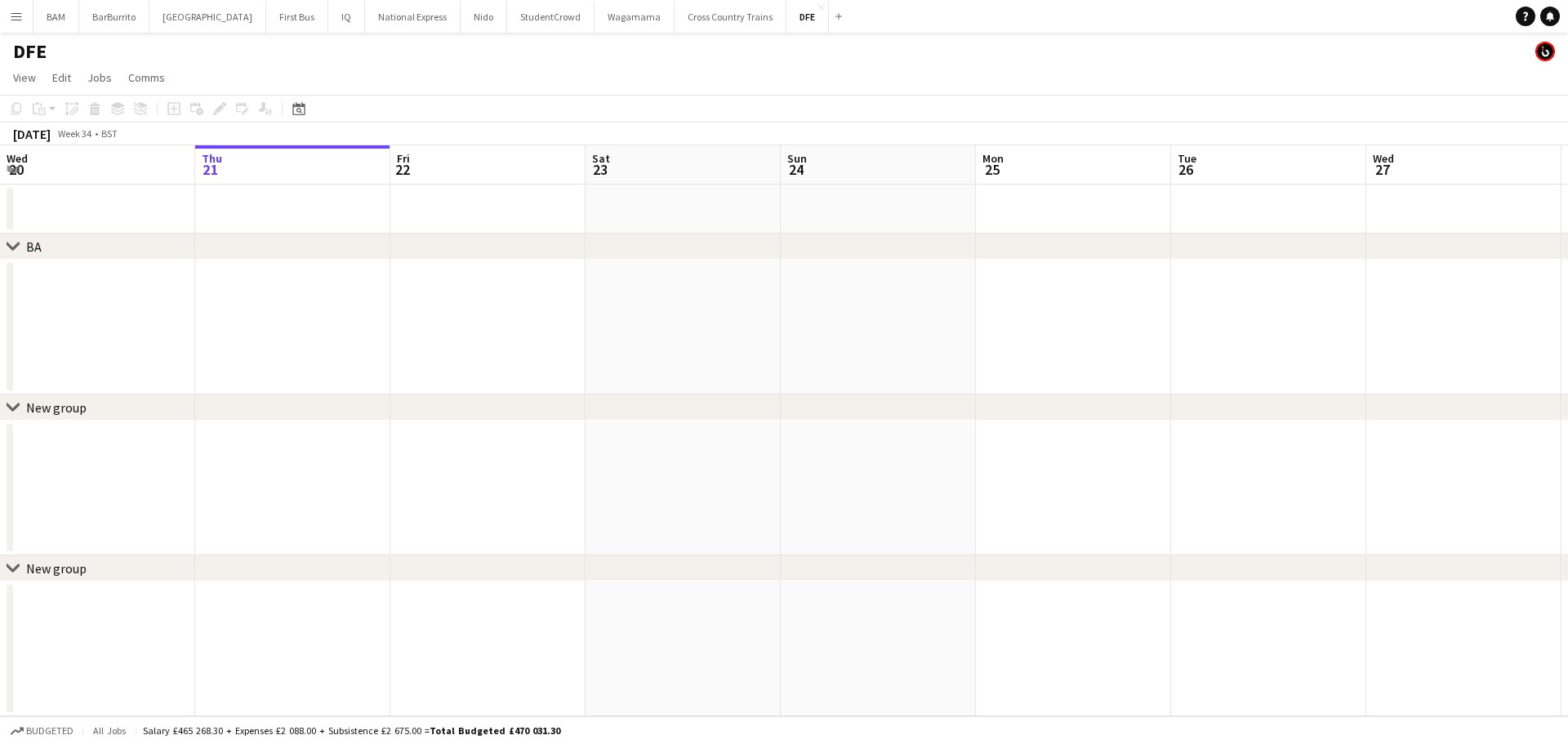
click at [25, 18] on button "Menu" at bounding box center [16, 16] width 32 height 32
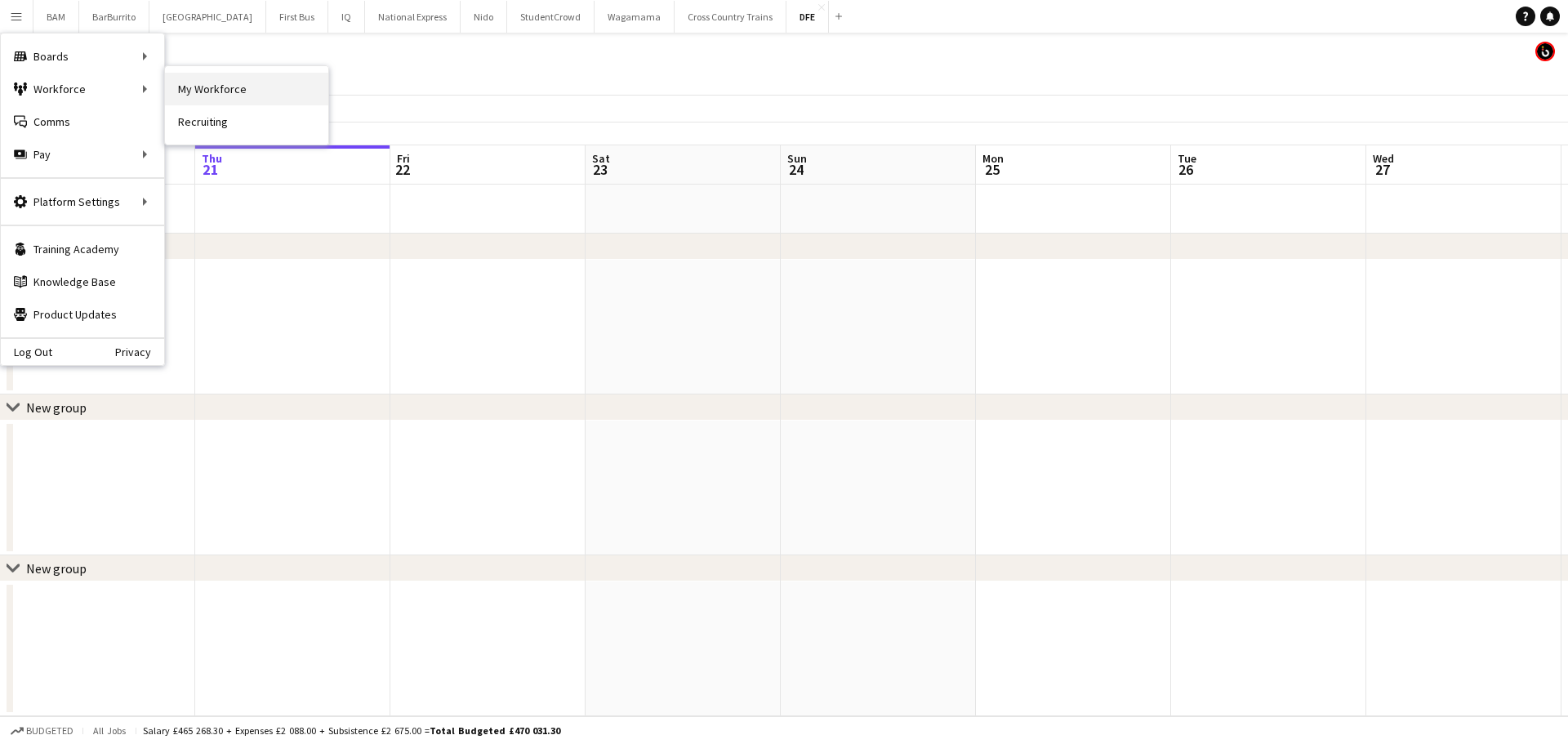
click at [202, 92] on link "My Workforce" at bounding box center [246, 89] width 163 height 32
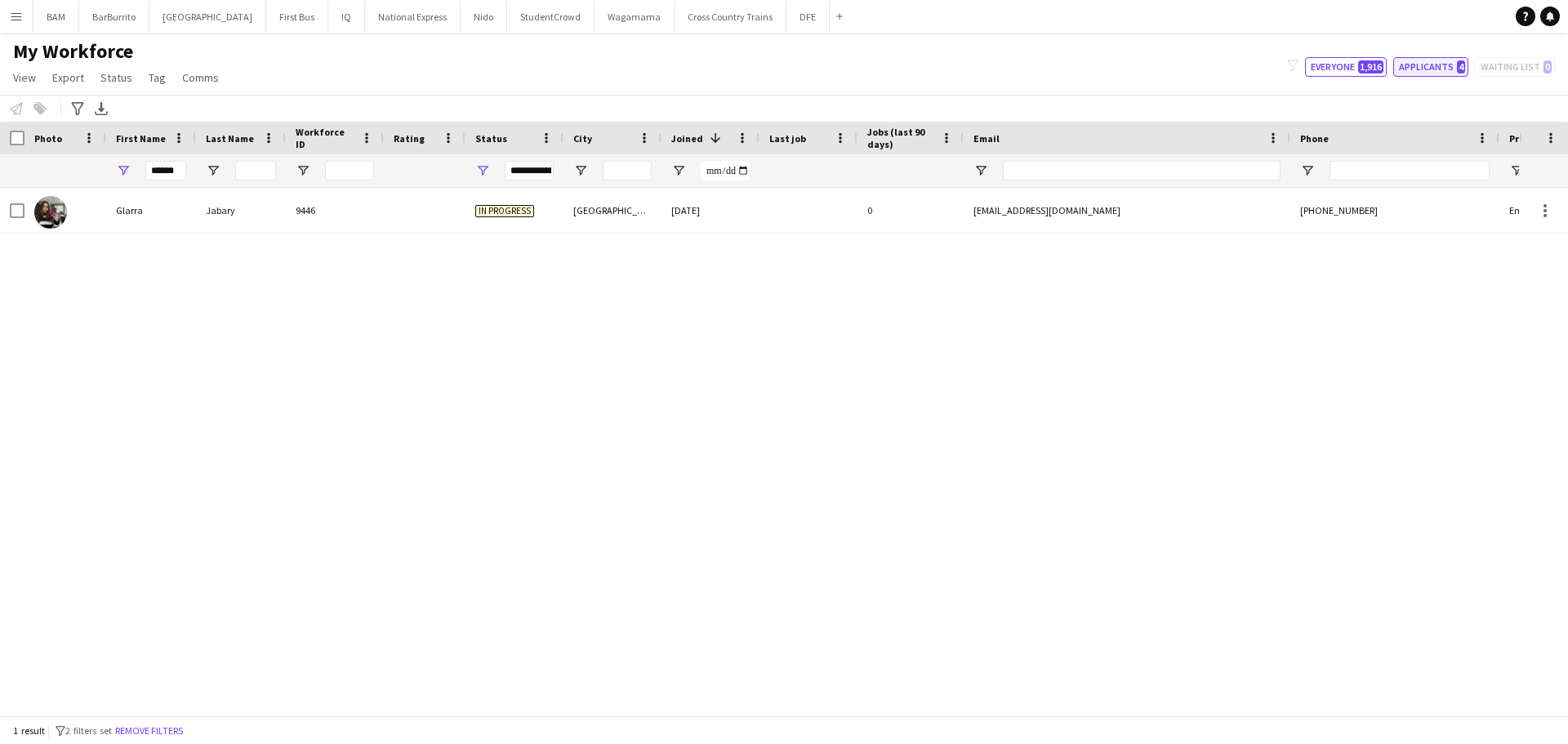
click at [1439, 66] on button "Applicants 4" at bounding box center [1432, 66] width 76 height 19
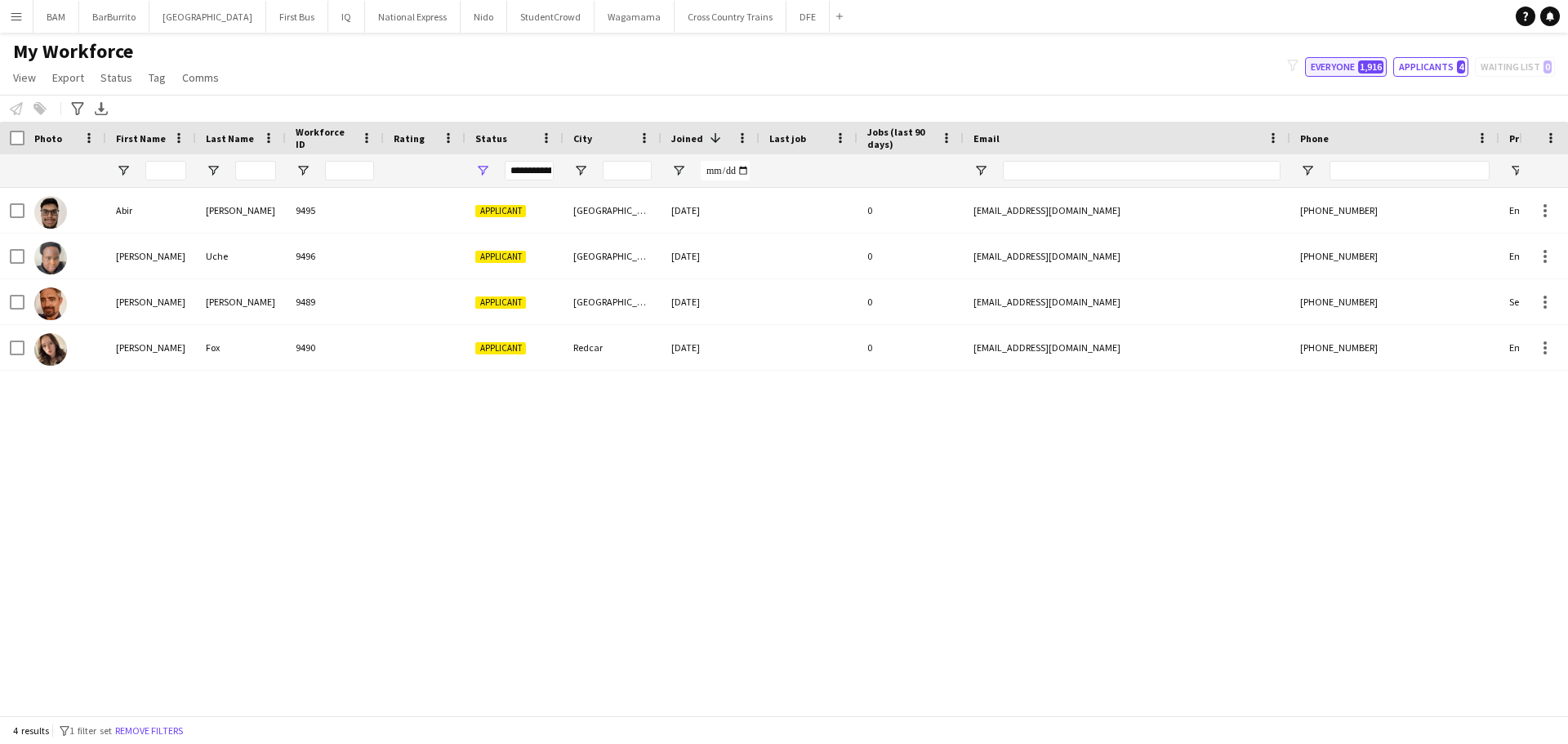
click at [1362, 67] on span "1,916" at bounding box center [1371, 67] width 25 height 13
type input "**********"
